Goal: Browse casually: Explore the website without a specific task or goal

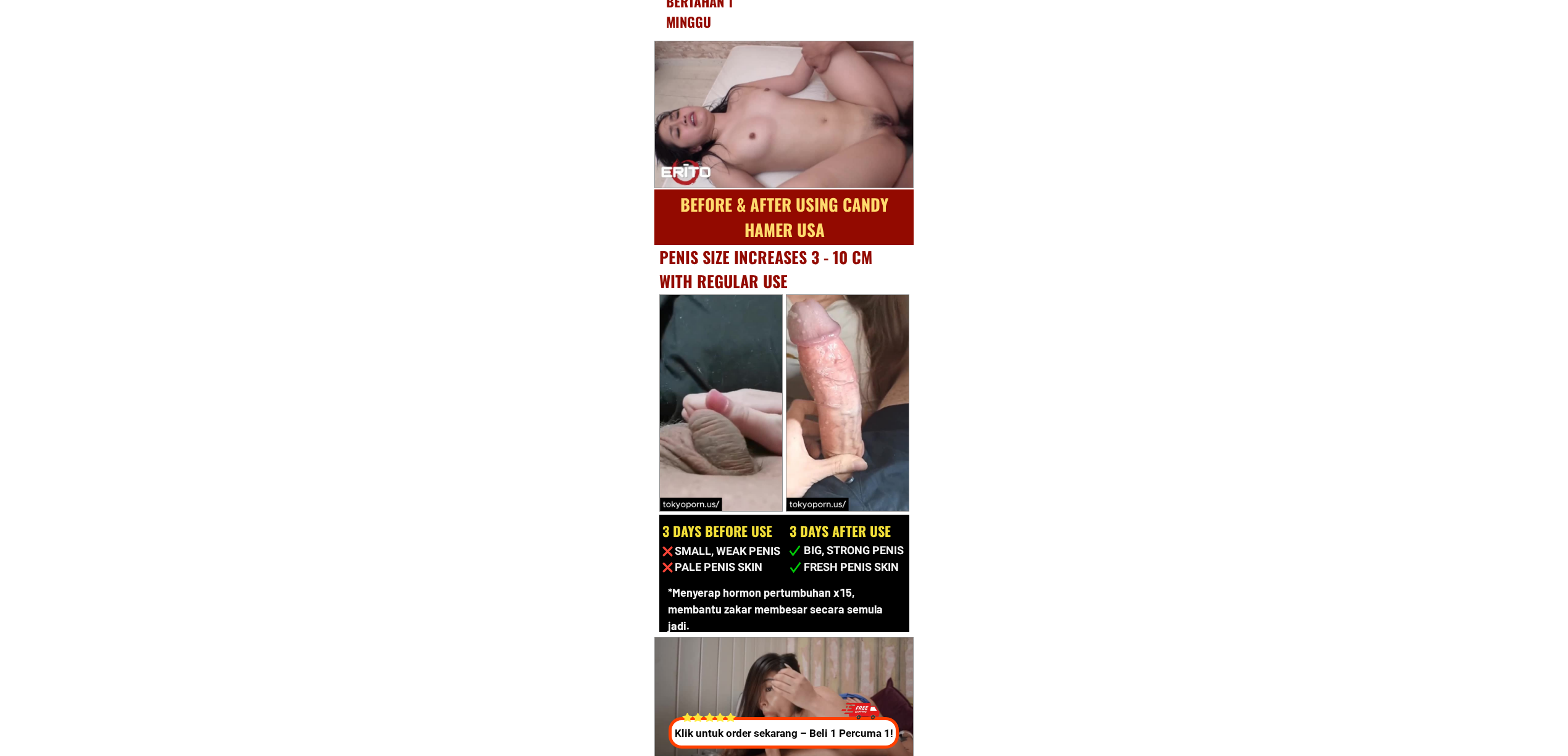
scroll to position [6598, 0]
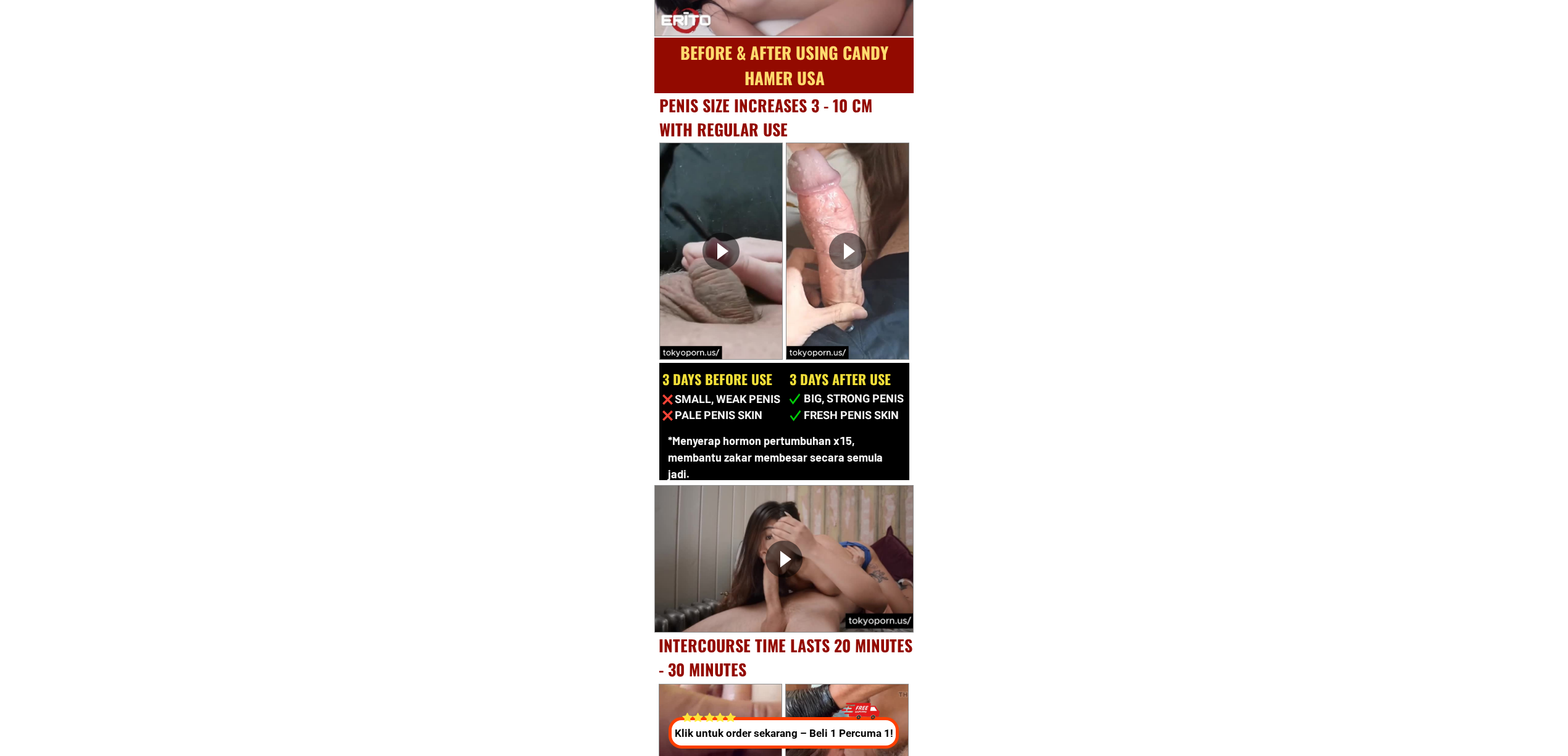
click at [722, 247] on div at bounding box center [721, 251] width 37 height 37
drag, startPoint x: 844, startPoint y: 247, endPoint x: 846, endPoint y: 259, distance: 12.2
click at [844, 247] on div at bounding box center [847, 251] width 37 height 37
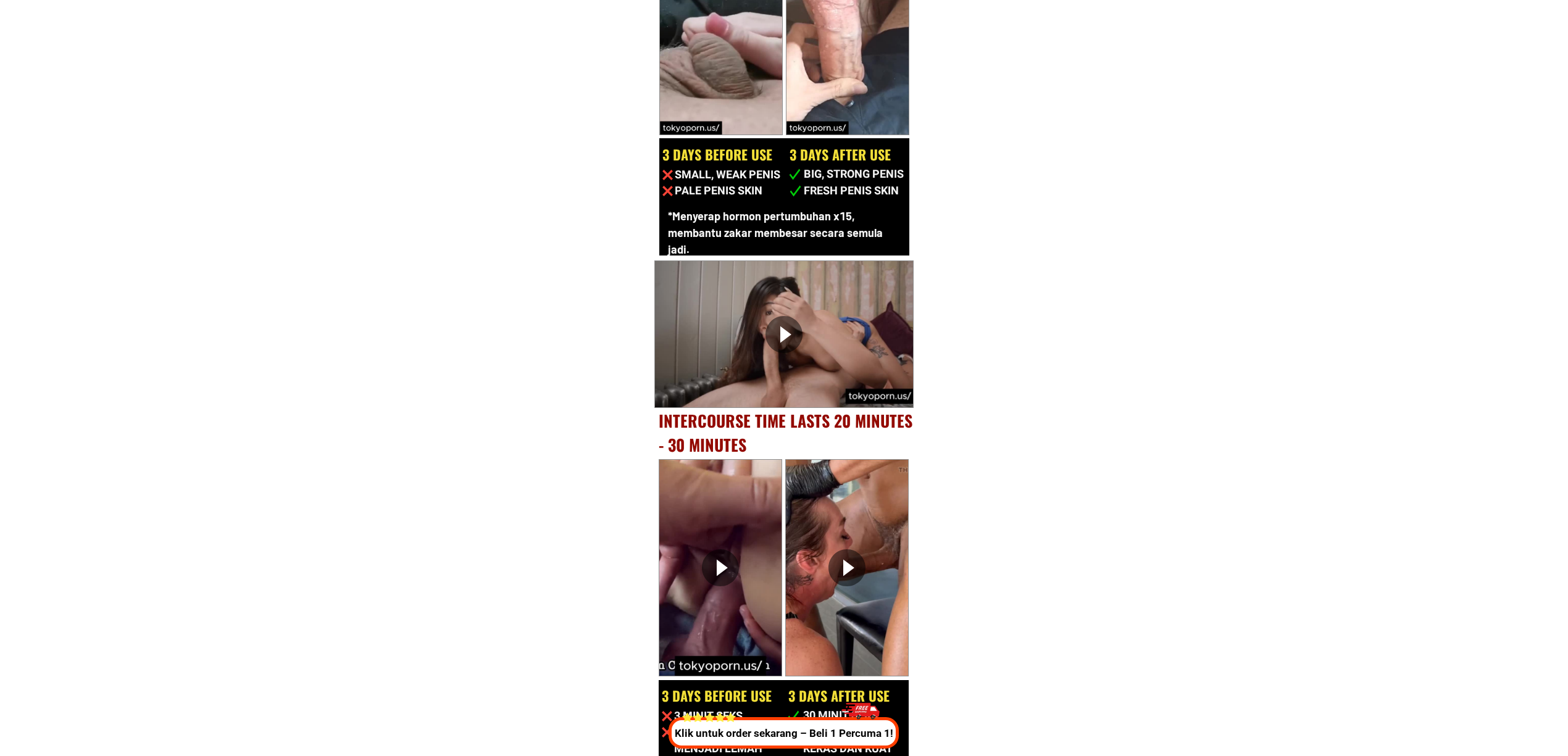
scroll to position [6845, 0]
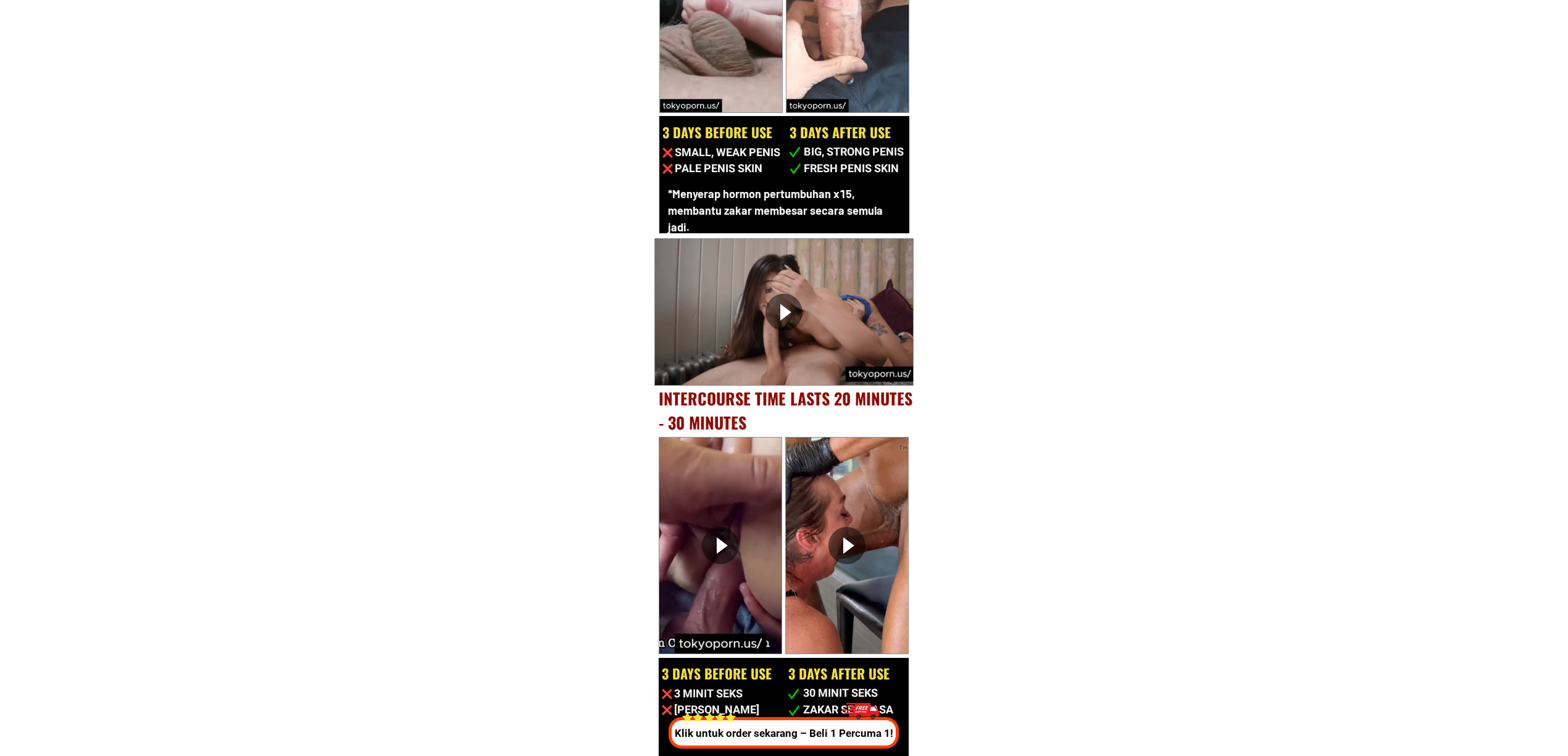
click at [783, 322] on div at bounding box center [784, 312] width 37 height 37
click at [796, 298] on video at bounding box center [784, 312] width 258 height 146
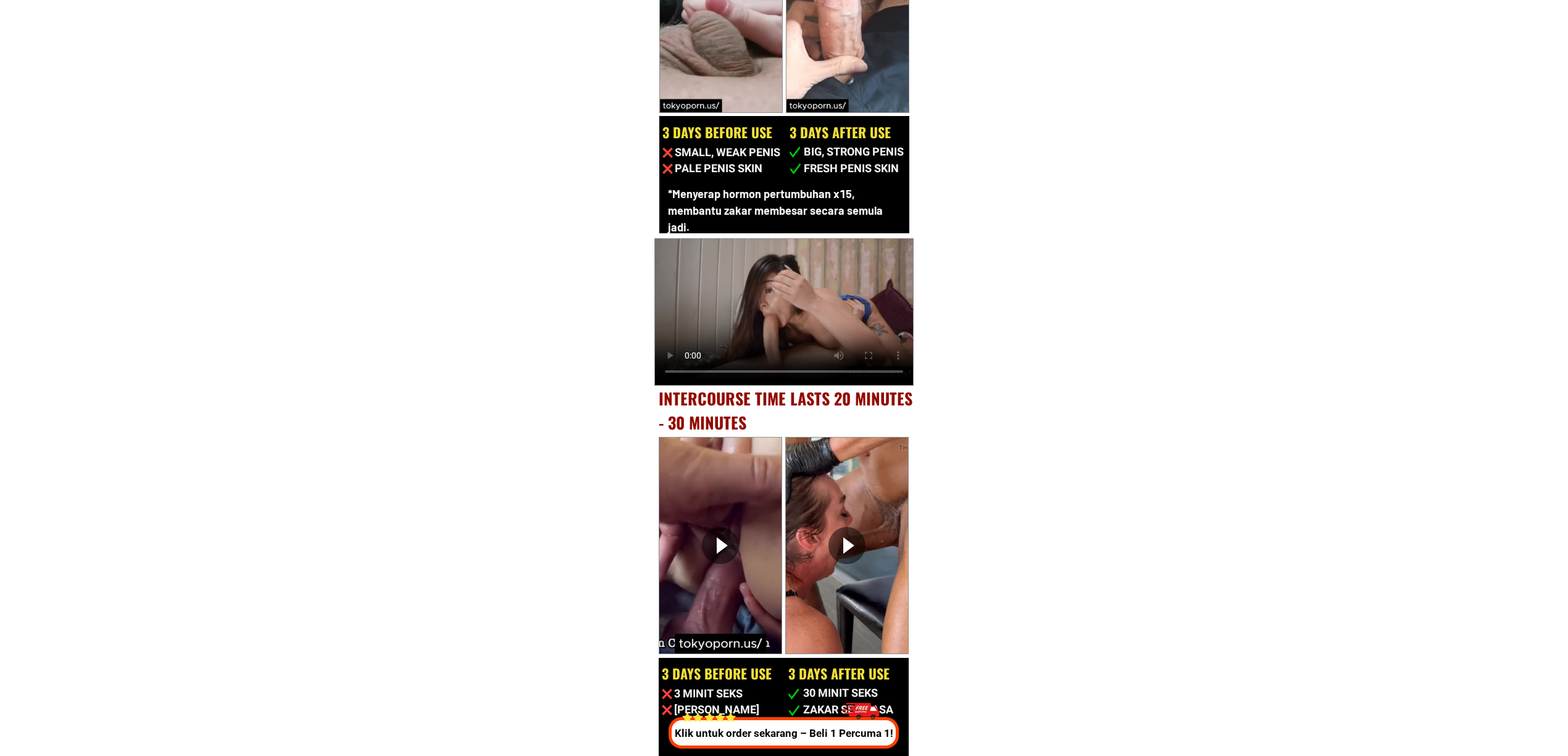
click at [773, 319] on video at bounding box center [784, 312] width 258 height 146
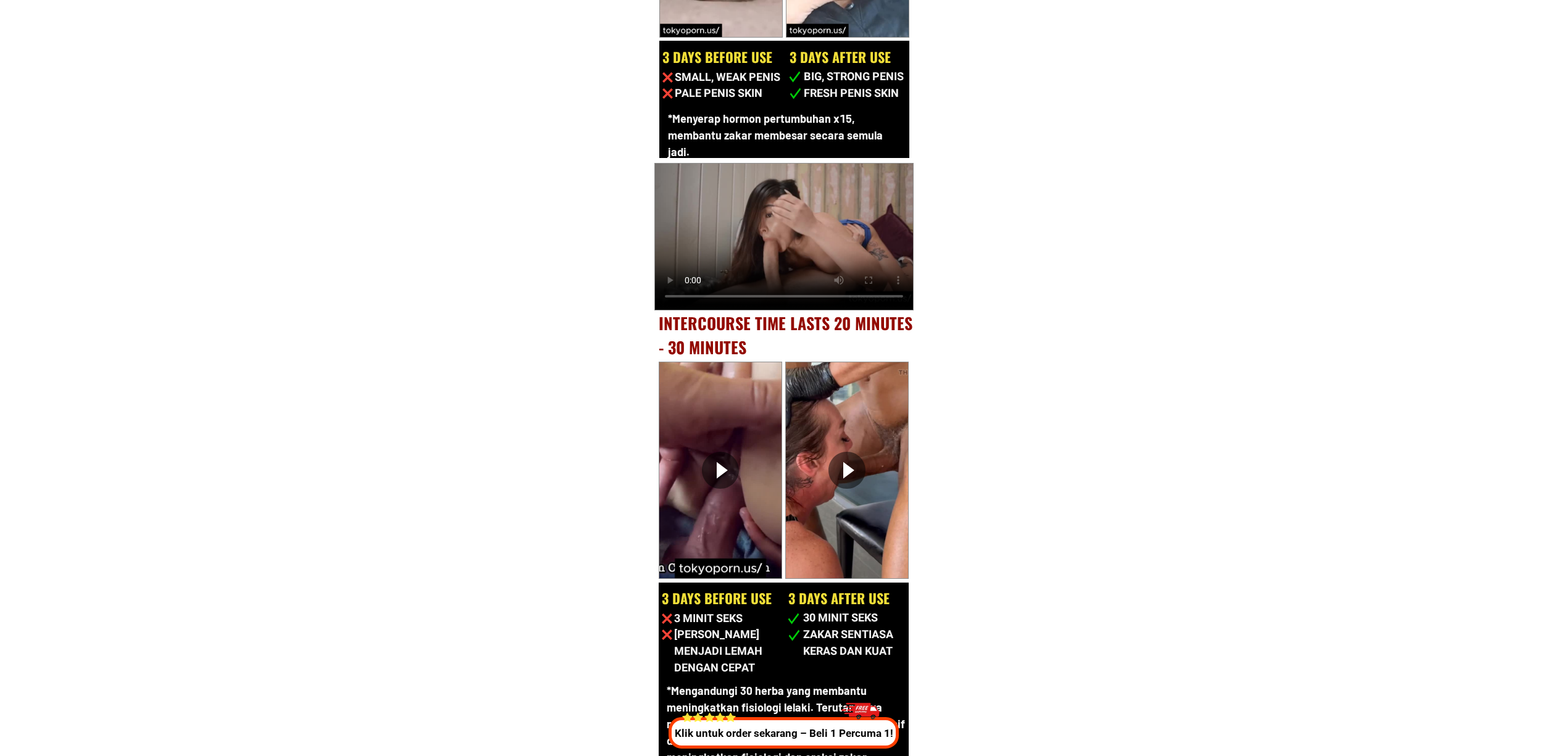
scroll to position [6927, 0]
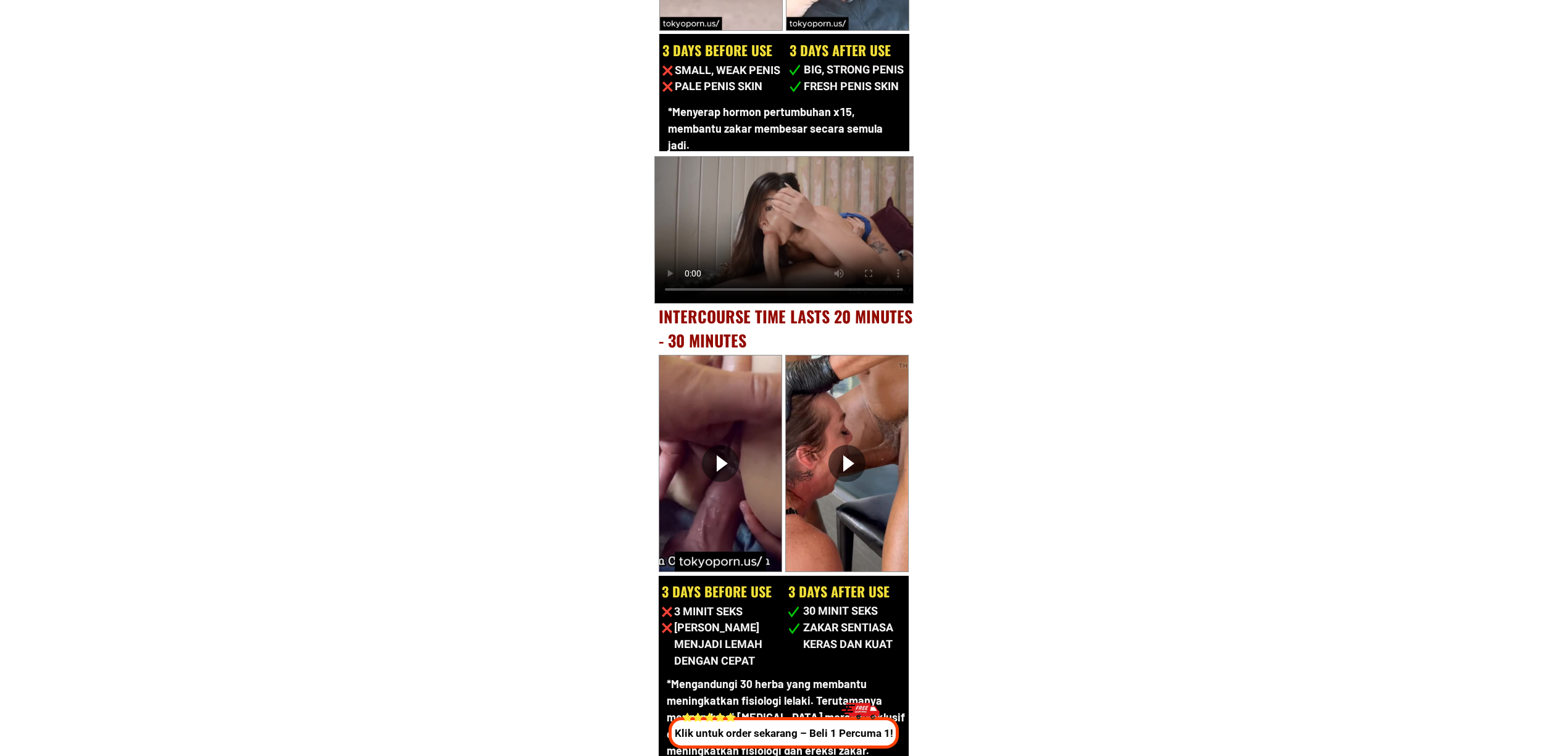
click at [715, 460] on div at bounding box center [720, 463] width 37 height 37
click at [849, 472] on div at bounding box center [847, 463] width 37 height 37
click at [684, 518] on video at bounding box center [720, 463] width 122 height 216
click at [724, 440] on video at bounding box center [720, 463] width 122 height 216
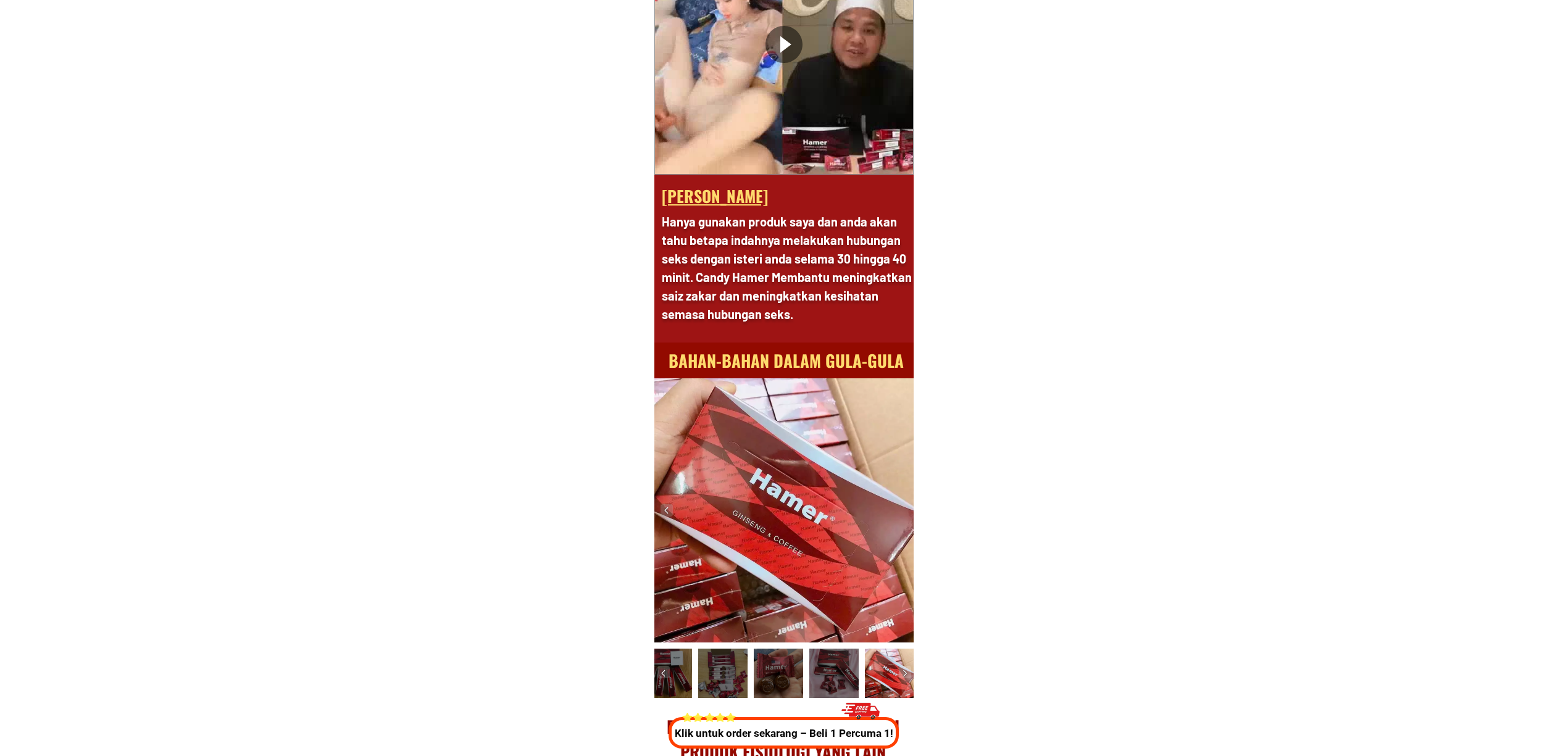
scroll to position [8737, 0]
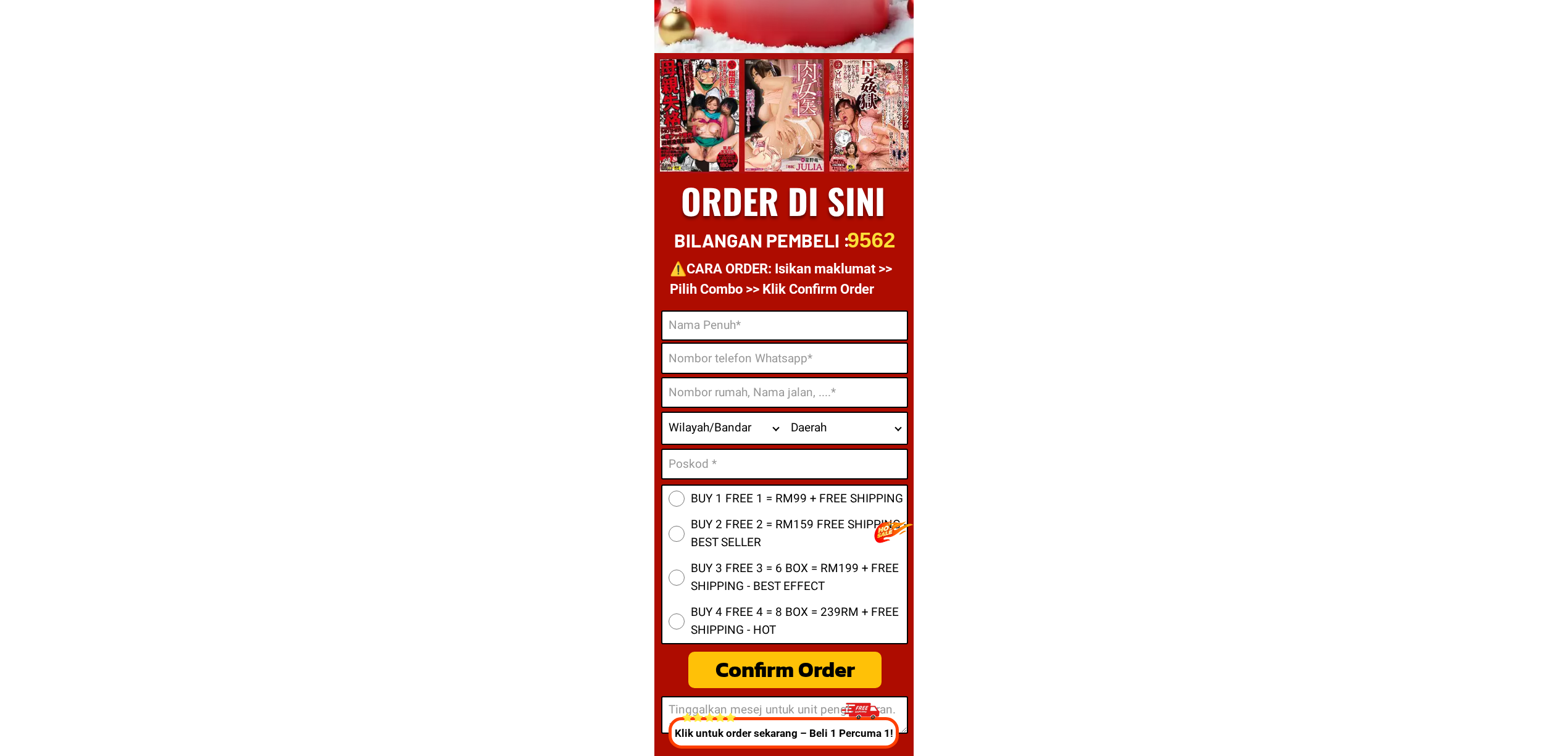
scroll to position [16309, 0]
